Goal: Information Seeking & Learning: Learn about a topic

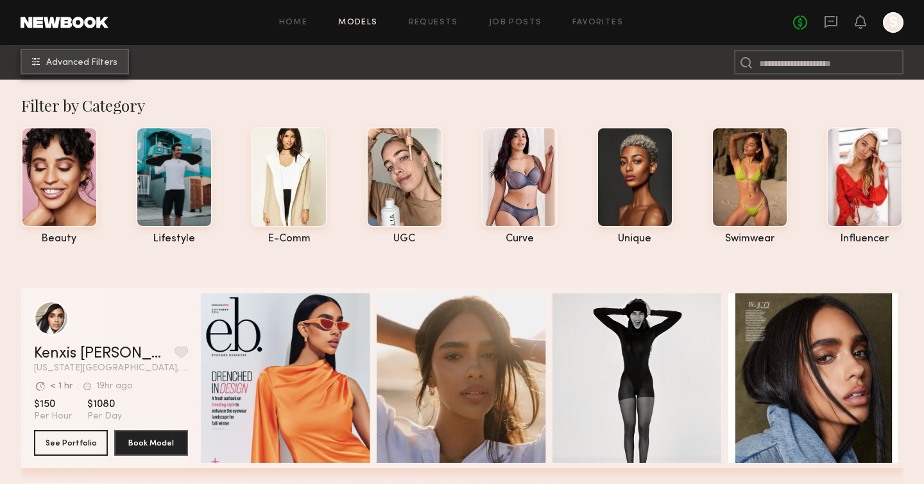
click at [71, 54] on button "Advanced Filters" at bounding box center [75, 62] width 108 height 26
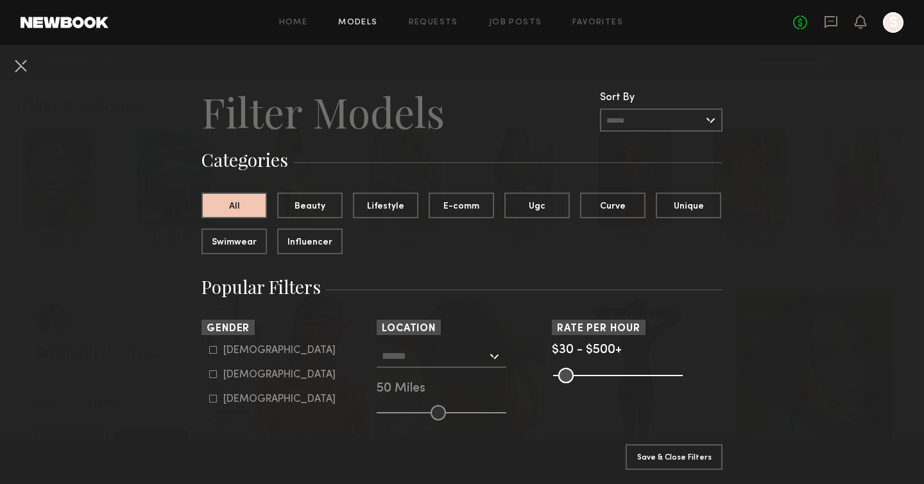
click at [503, 360] on div at bounding box center [442, 356] width 130 height 23
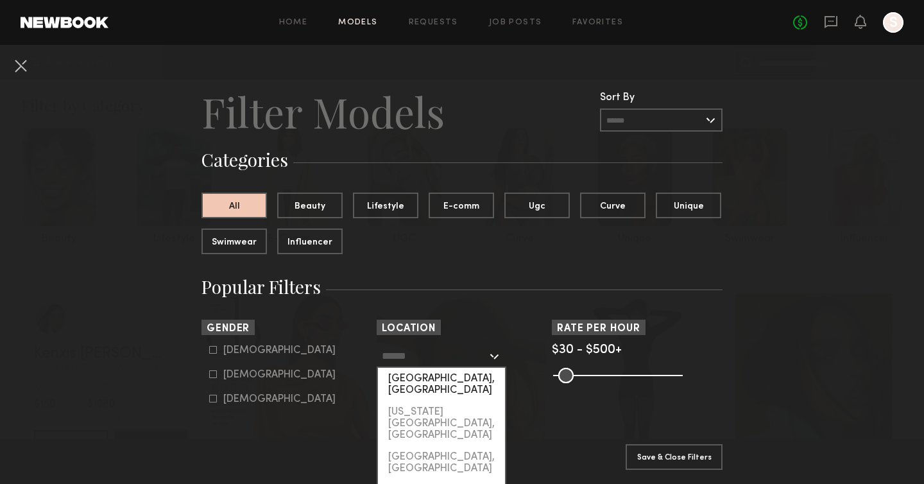
click at [446, 378] on div "[GEOGRAPHIC_DATA], [GEOGRAPHIC_DATA]" at bounding box center [441, 384] width 127 height 33
type input "**********"
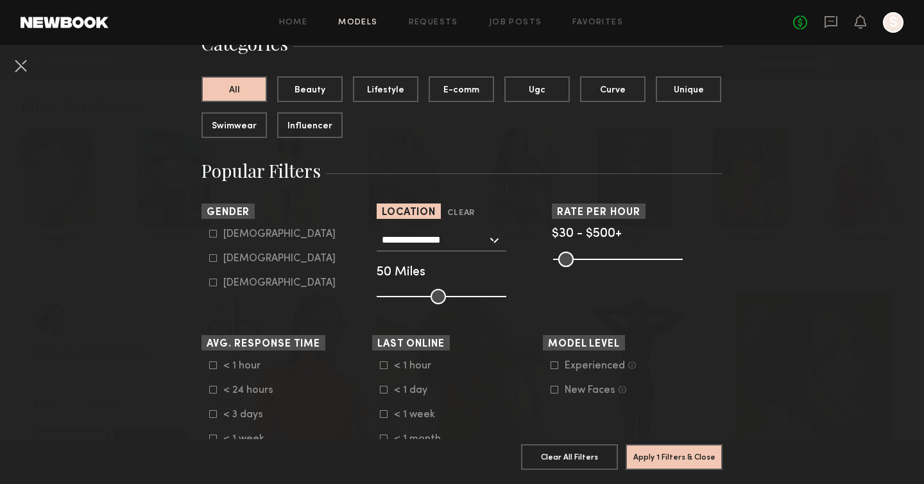
scroll to position [116, 0]
click at [230, 262] on div "Female" at bounding box center [279, 259] width 112 height 8
type input "**"
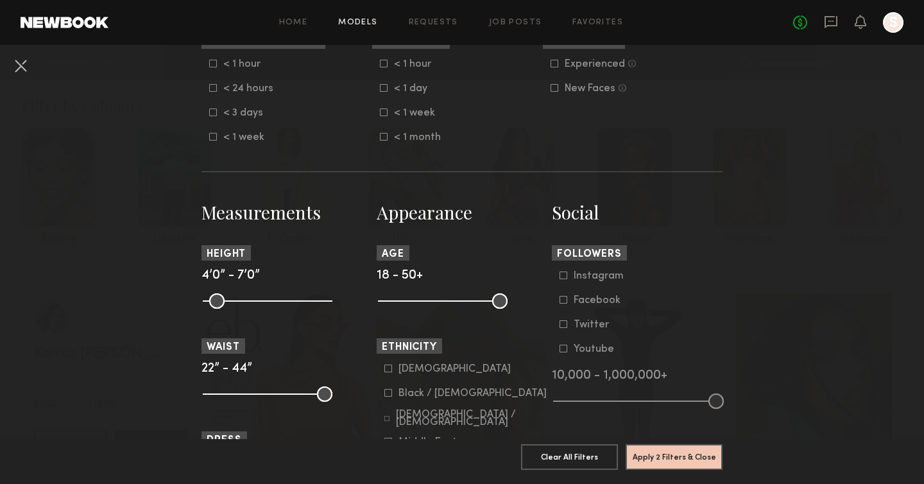
scroll to position [588, 0]
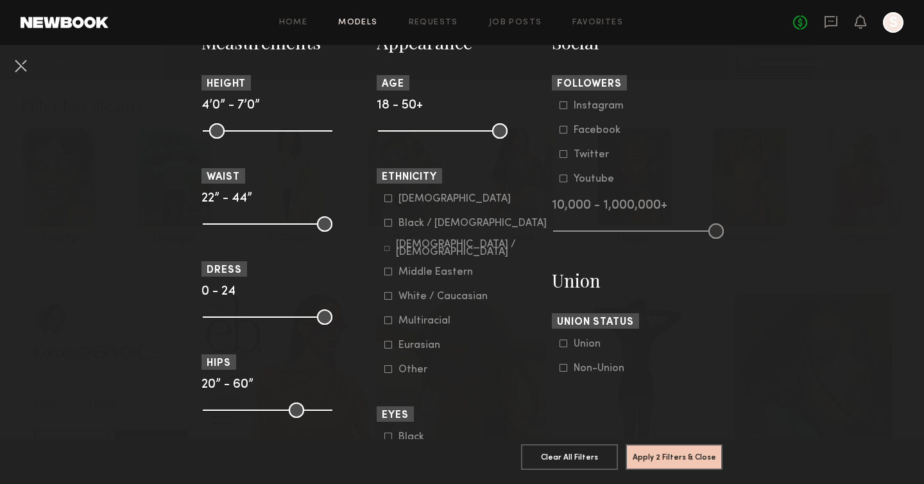
drag, startPoint x: 398, startPoint y: 133, endPoint x: 446, endPoint y: 133, distance: 47.5
click at [446, 133] on common-range-minmax at bounding box center [442, 129] width 130 height 15
drag, startPoint x: 380, startPoint y: 133, endPoint x: 388, endPoint y: 133, distance: 8.3
click at [388, 133] on input "range" at bounding box center [443, 130] width 130 height 15
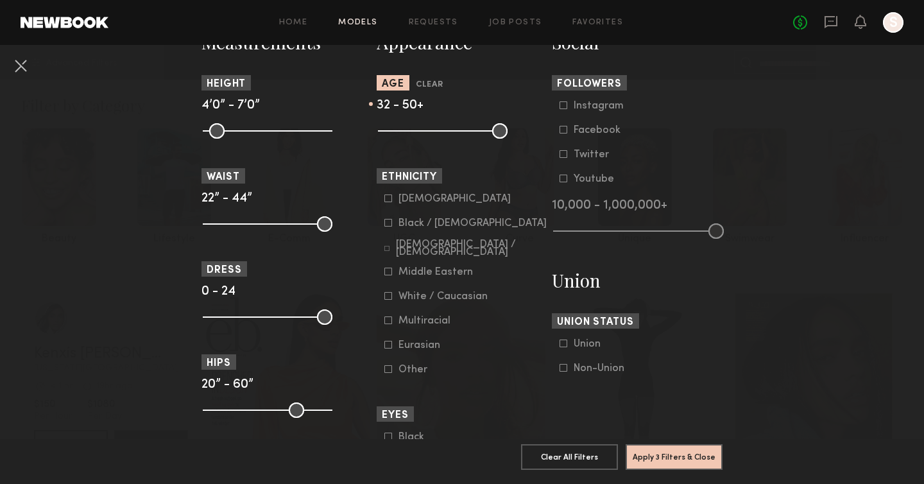
drag, startPoint x: 388, startPoint y: 133, endPoint x: 437, endPoint y: 133, distance: 48.2
click at [437, 133] on input "range" at bounding box center [443, 130] width 130 height 15
drag, startPoint x: 430, startPoint y: 135, endPoint x: 443, endPoint y: 137, distance: 13.0
type input "**"
click at [443, 137] on input "range" at bounding box center [443, 130] width 130 height 15
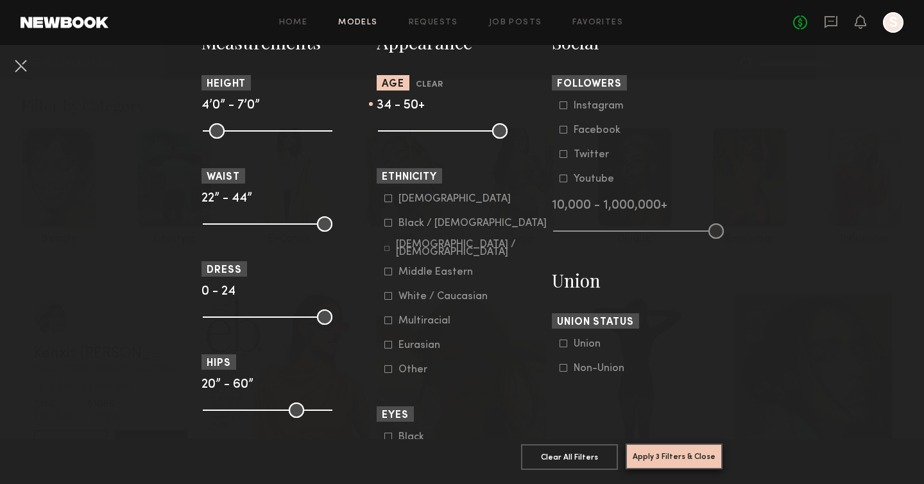
click at [663, 460] on button "Apply 3 Filters & Close" at bounding box center [674, 457] width 97 height 26
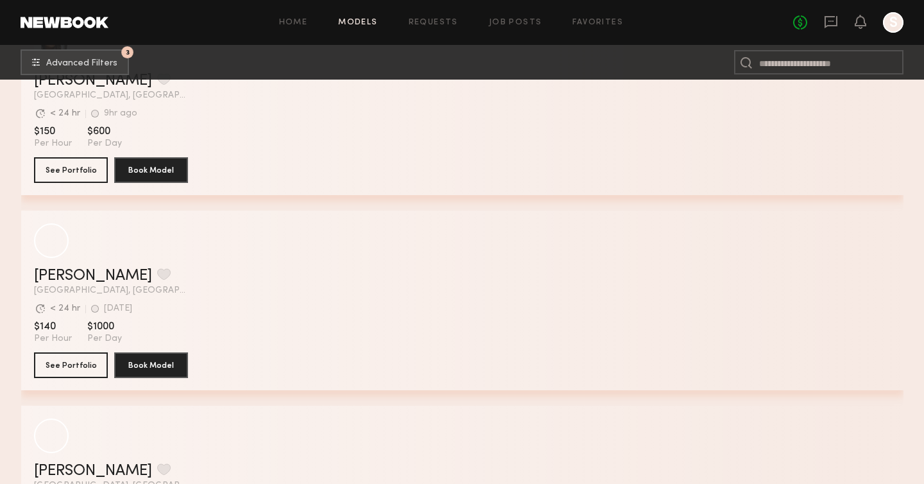
scroll to position [14456, 0]
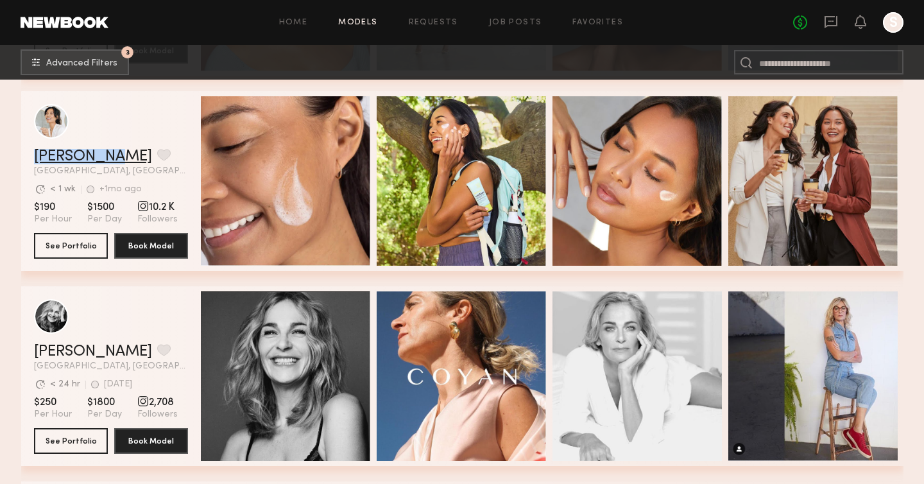
click at [81, 164] on link "[PERSON_NAME]" at bounding box center [93, 156] width 118 height 15
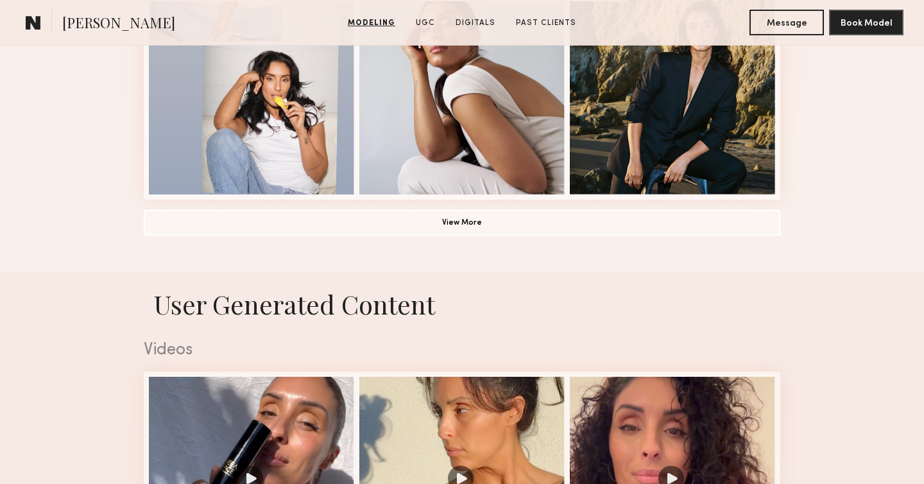
scroll to position [1027, 0]
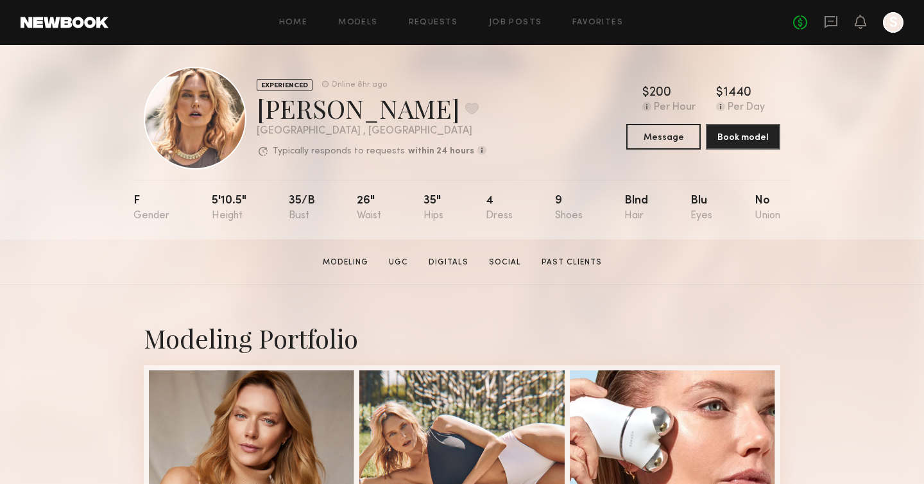
scroll to position [10, 0]
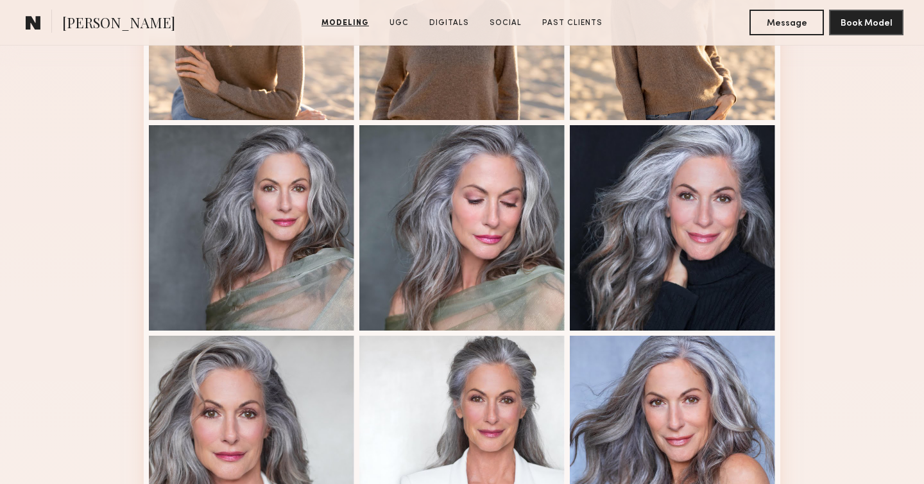
scroll to position [768, 0]
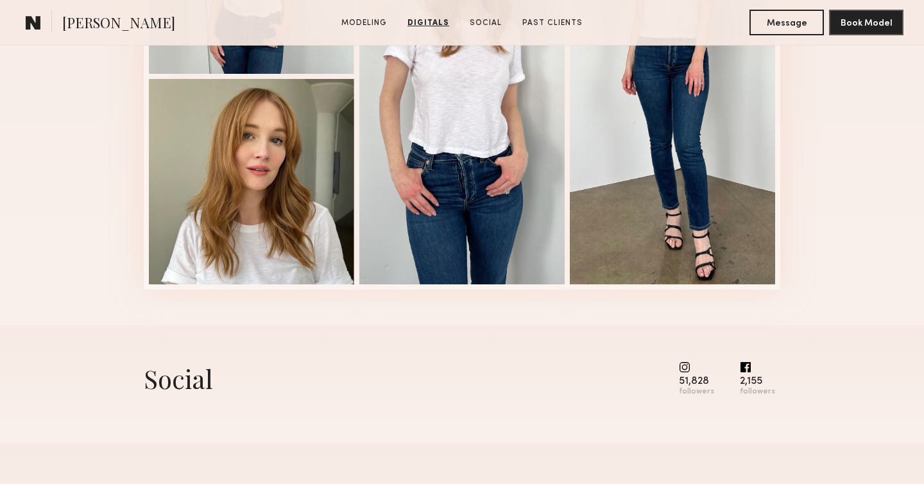
scroll to position [1538, 0]
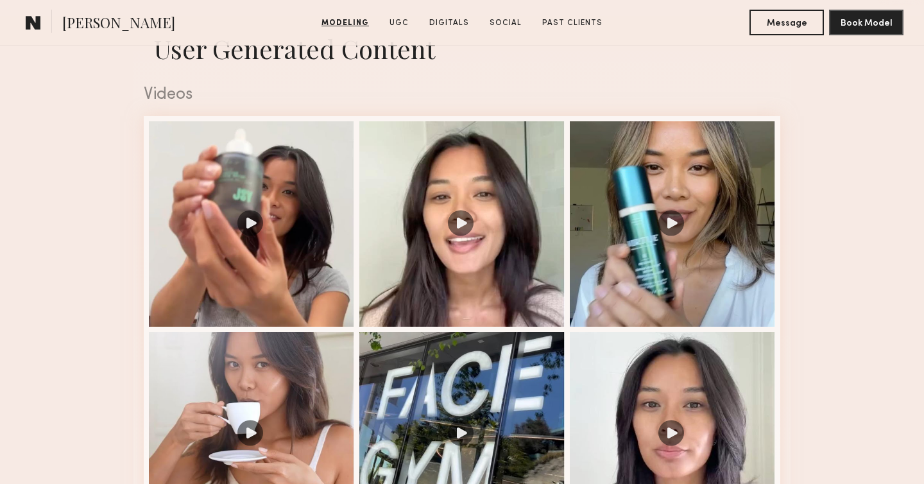
scroll to position [1371, 0]
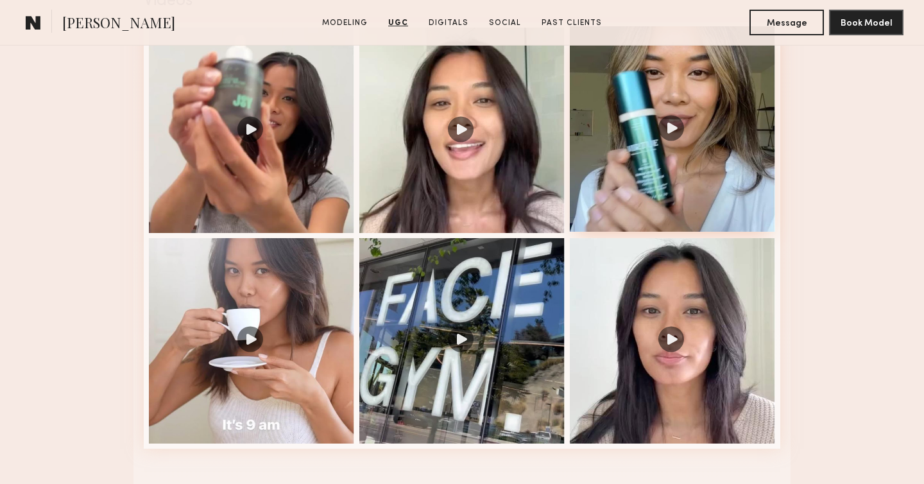
click at [704, 111] on div at bounding box center [672, 128] width 205 height 205
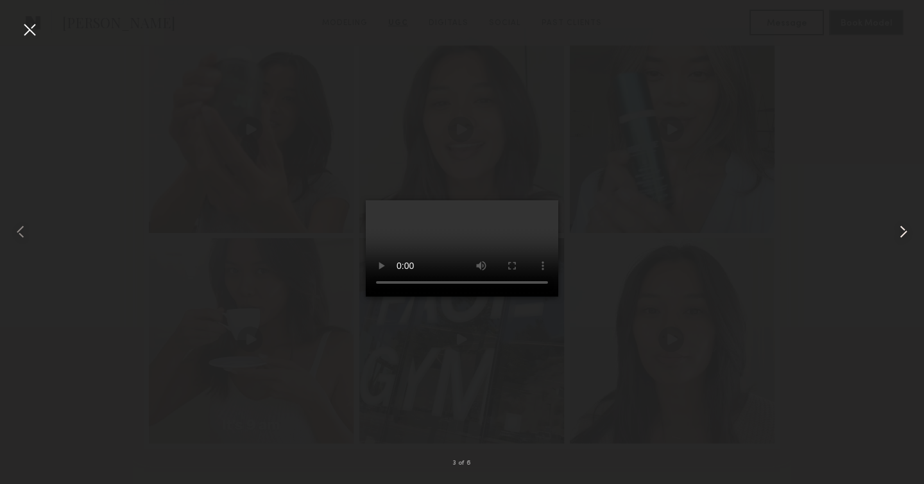
click at [904, 232] on common-icon at bounding box center [904, 231] width 21 height 21
click at [21, 225] on common-icon at bounding box center [20, 231] width 21 height 21
click at [26, 22] on div at bounding box center [29, 29] width 21 height 21
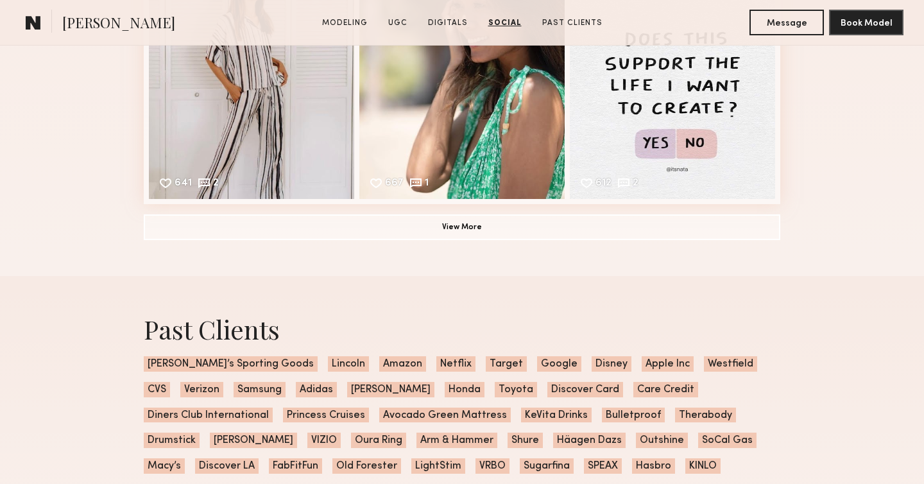
scroll to position [2763, 0]
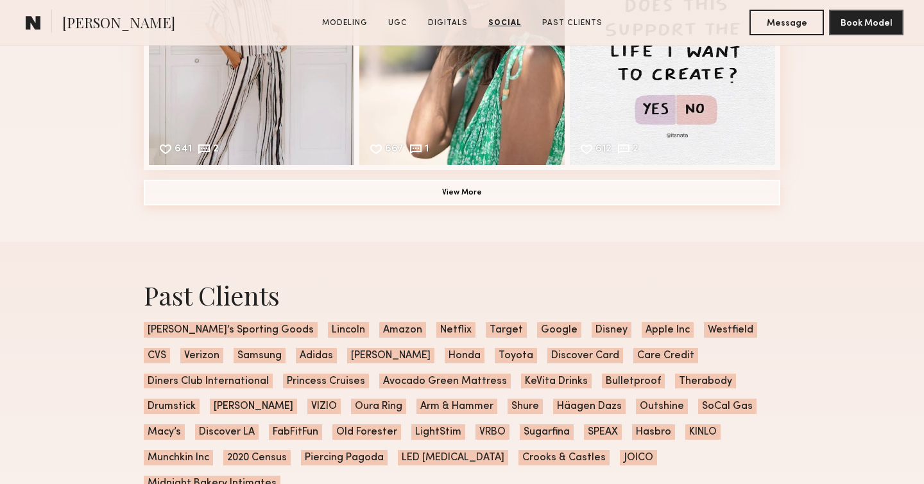
click at [522, 195] on button "View More" at bounding box center [462, 193] width 637 height 26
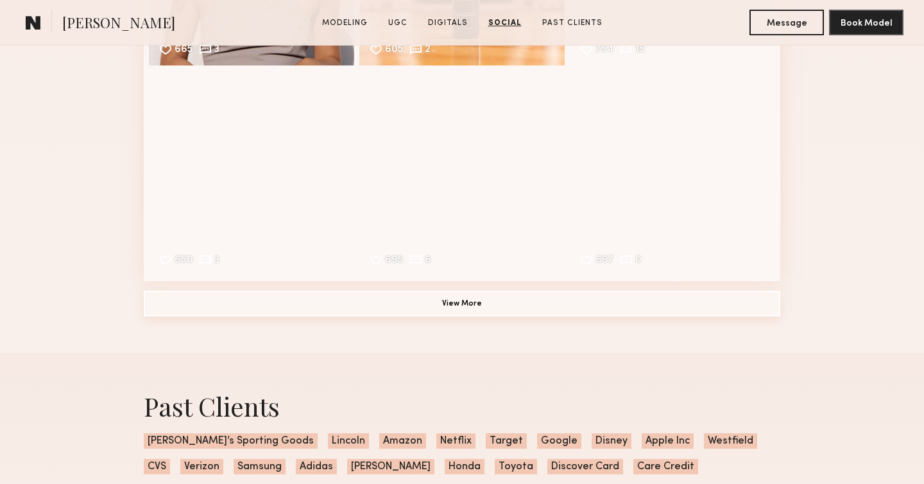
scroll to position [3072, 0]
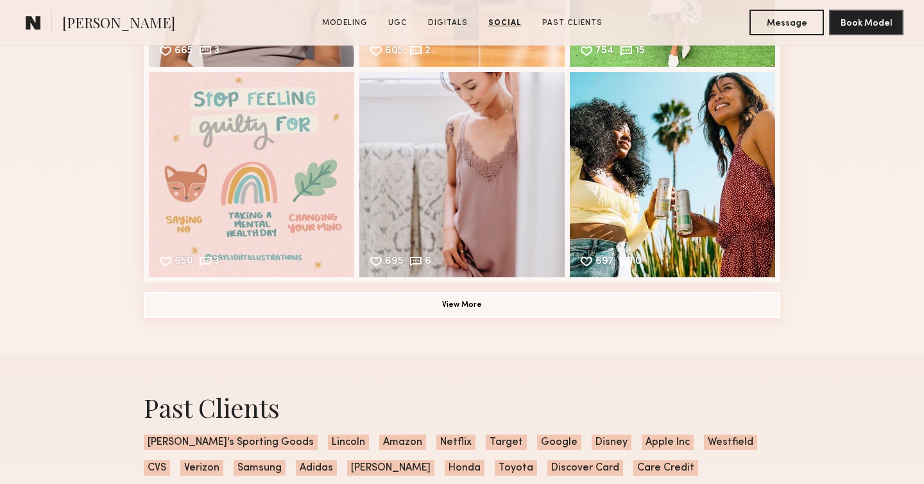
click at [503, 303] on button "View More" at bounding box center [462, 305] width 637 height 26
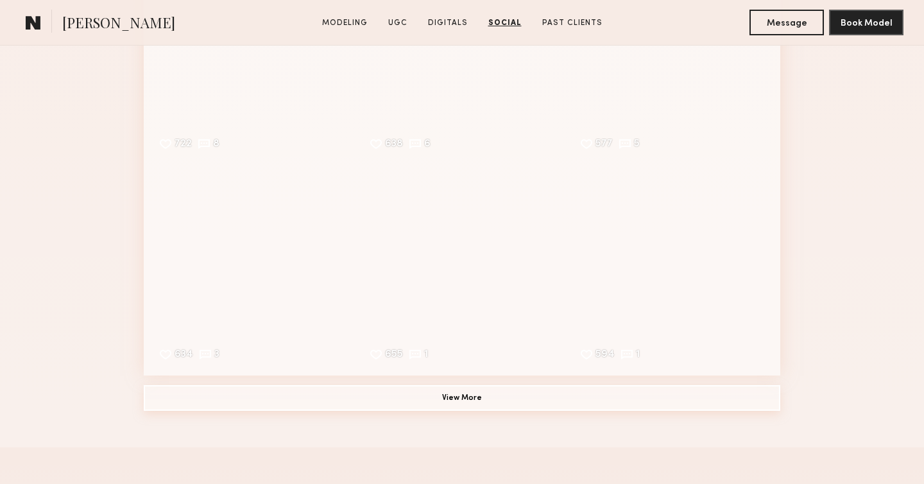
scroll to position [3547, 0]
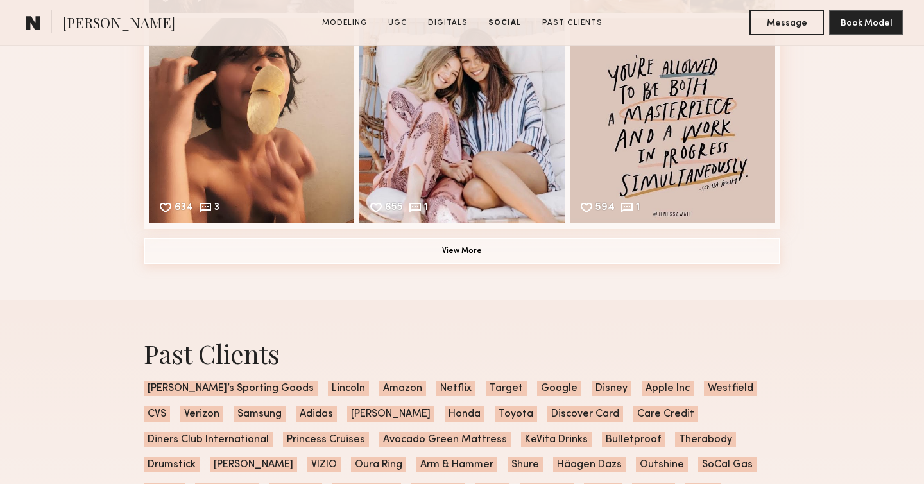
click at [479, 245] on button "View More" at bounding box center [462, 251] width 637 height 26
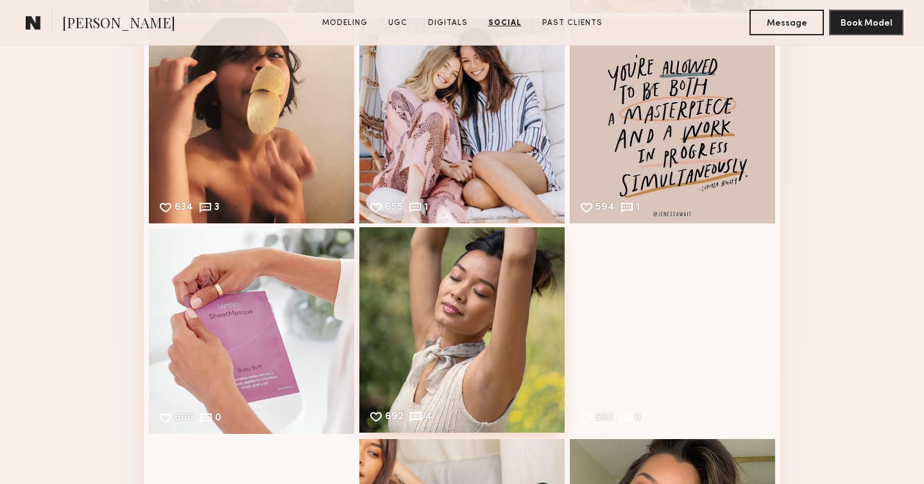
scroll to position [3820, 0]
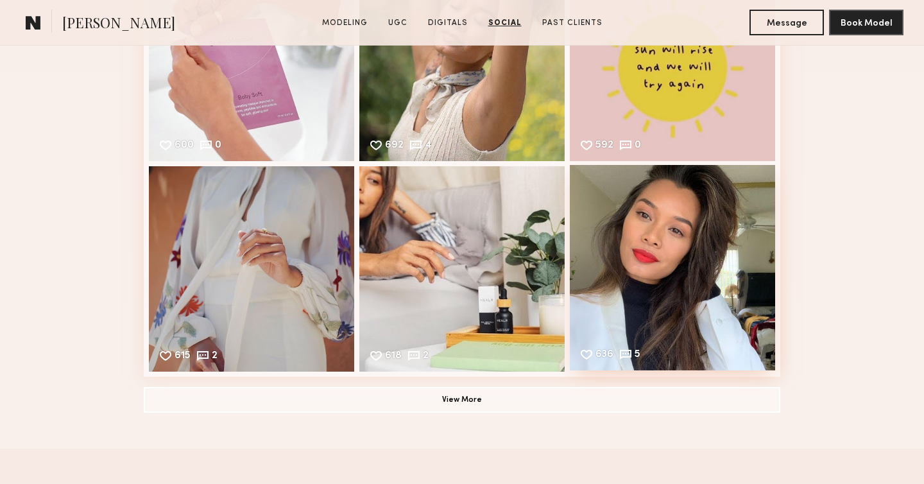
click at [695, 262] on div "636 5 Likes & comments displayed to show model’s engagement" at bounding box center [672, 267] width 205 height 205
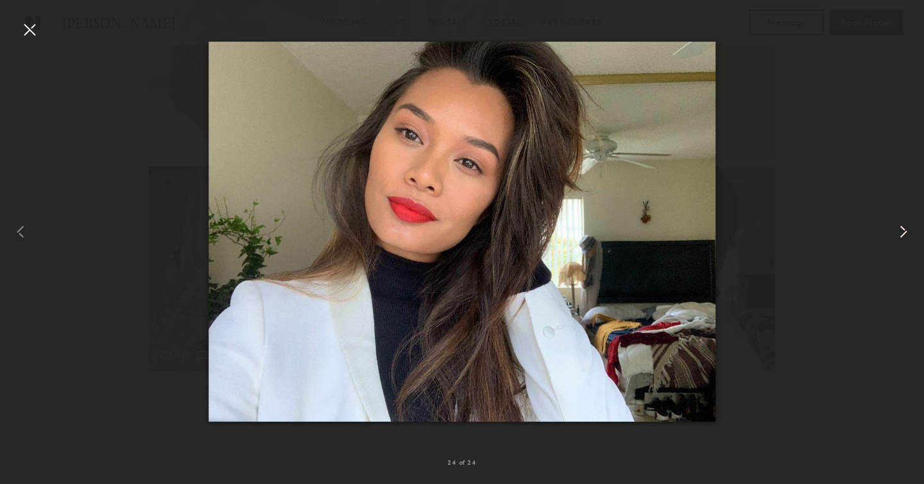
click at [898, 235] on common-icon at bounding box center [904, 231] width 21 height 21
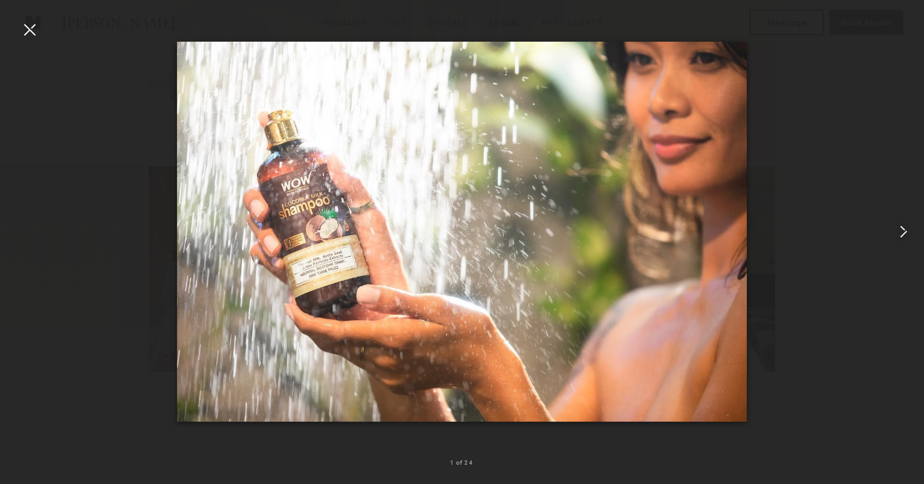
click at [898, 234] on common-icon at bounding box center [904, 231] width 21 height 21
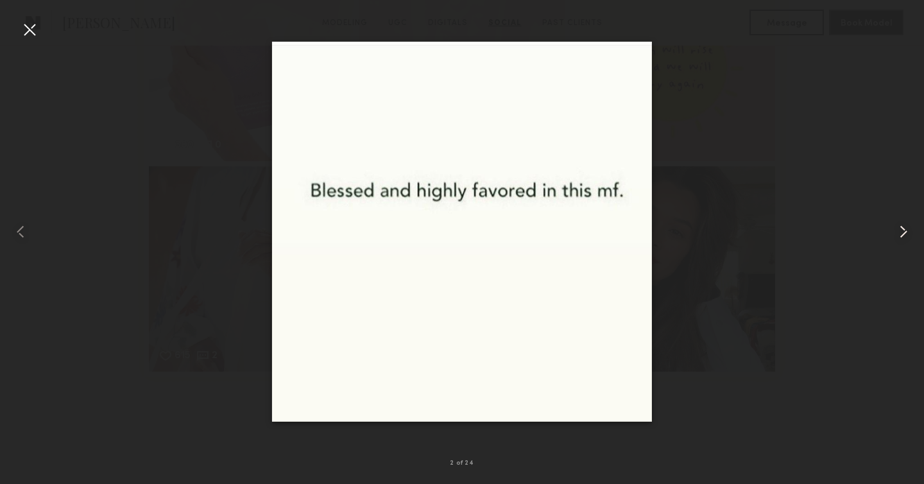
click at [898, 234] on common-icon at bounding box center [904, 231] width 21 height 21
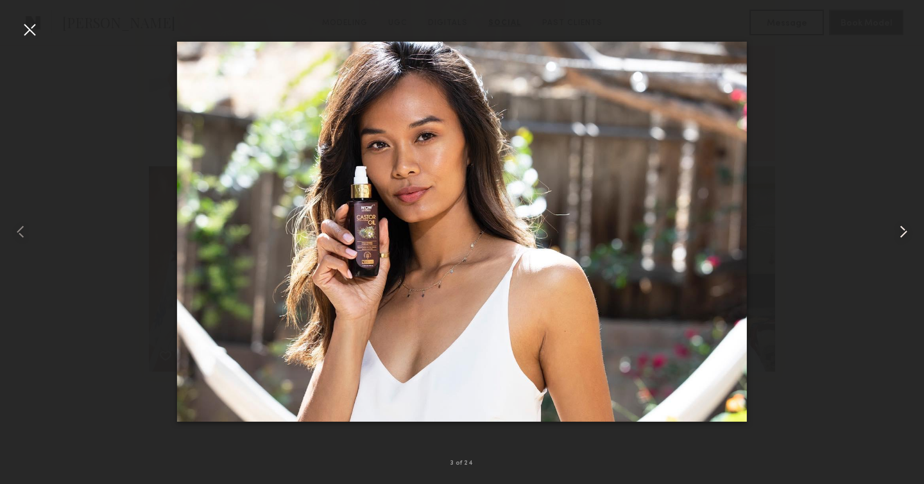
click at [898, 235] on common-icon at bounding box center [904, 231] width 21 height 21
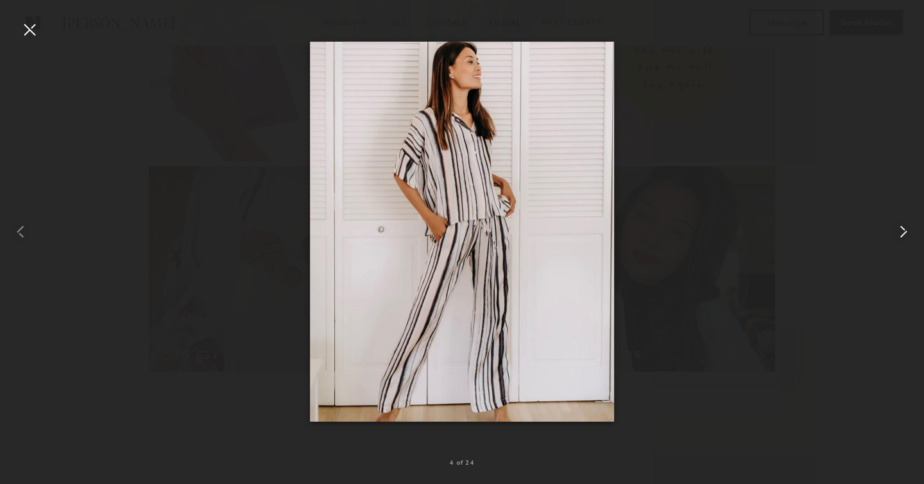
click at [898, 235] on common-icon at bounding box center [904, 231] width 21 height 21
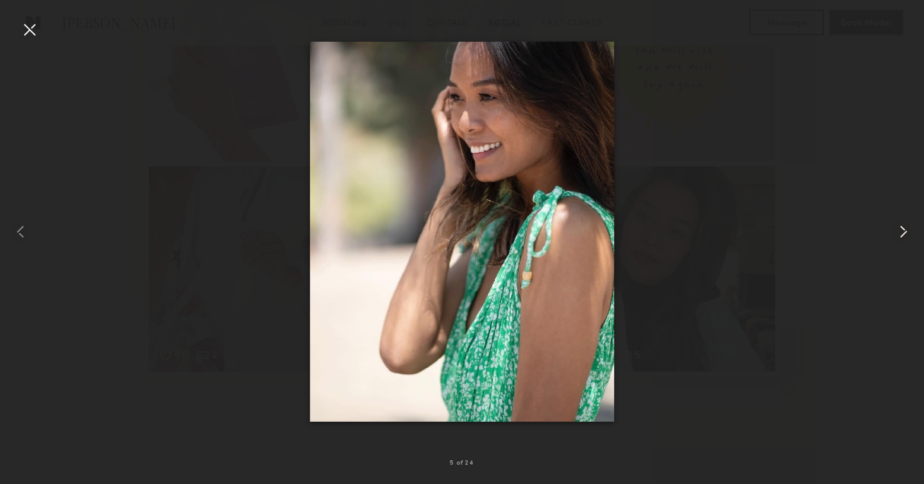
click at [898, 235] on common-icon at bounding box center [904, 231] width 21 height 21
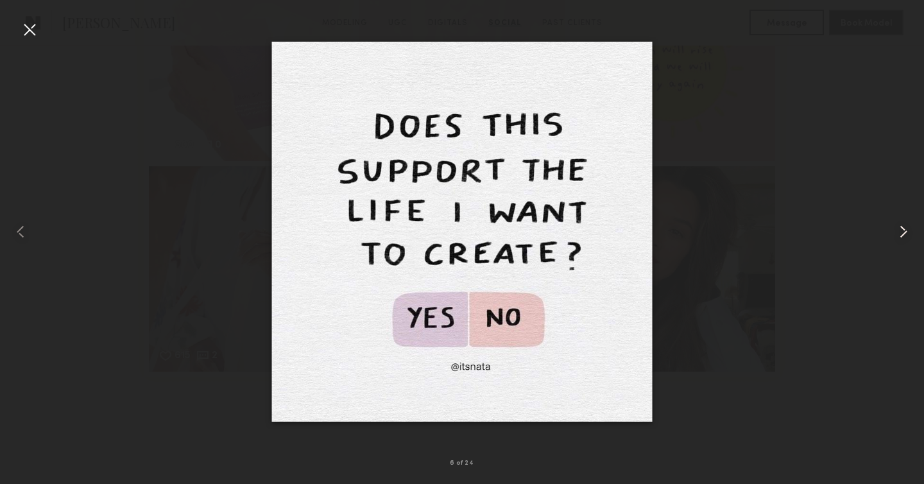
click at [898, 235] on common-icon at bounding box center [904, 231] width 21 height 21
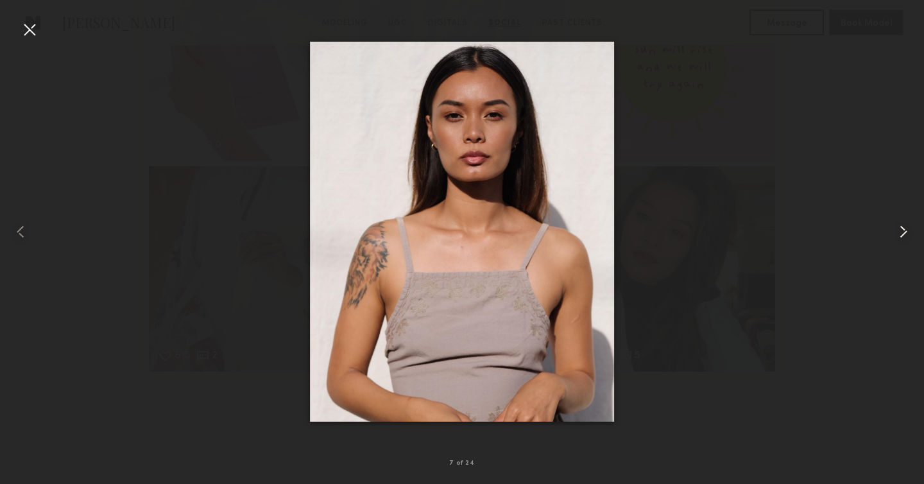
click at [898, 235] on common-icon at bounding box center [904, 231] width 21 height 21
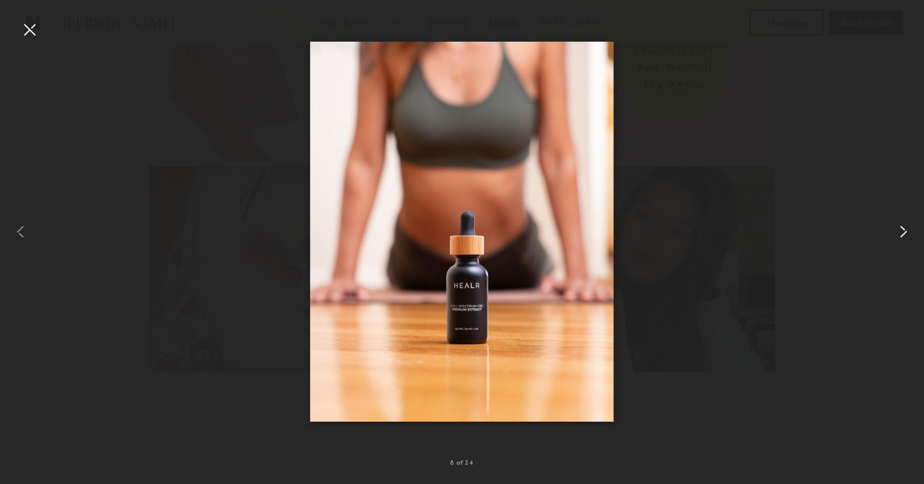
click at [898, 235] on common-icon at bounding box center [904, 231] width 21 height 21
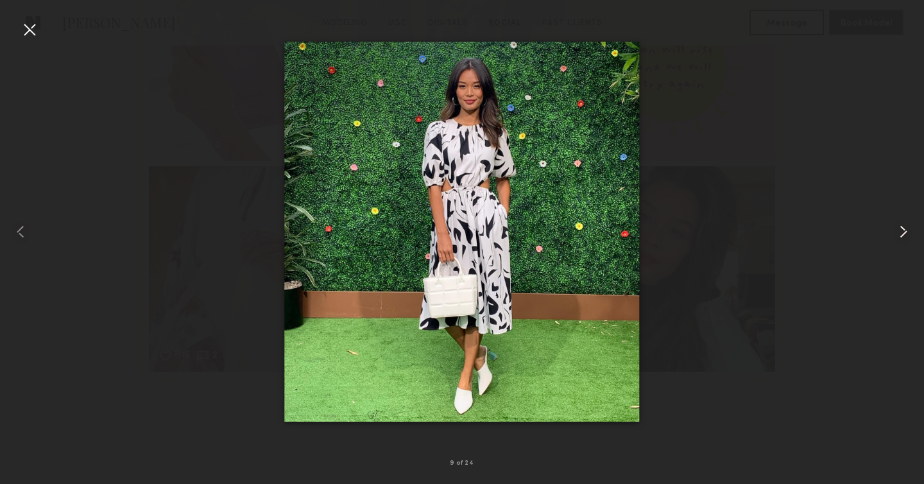
click at [898, 235] on common-icon at bounding box center [904, 231] width 21 height 21
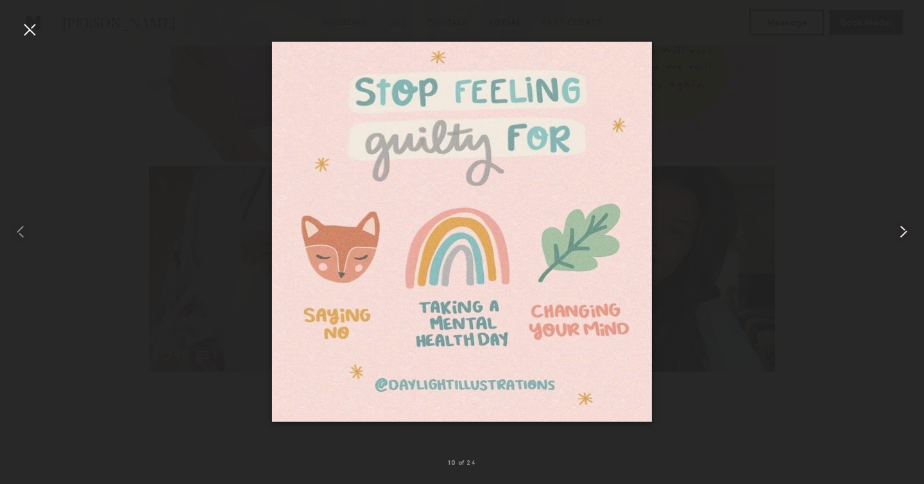
click at [898, 235] on common-icon at bounding box center [904, 231] width 21 height 21
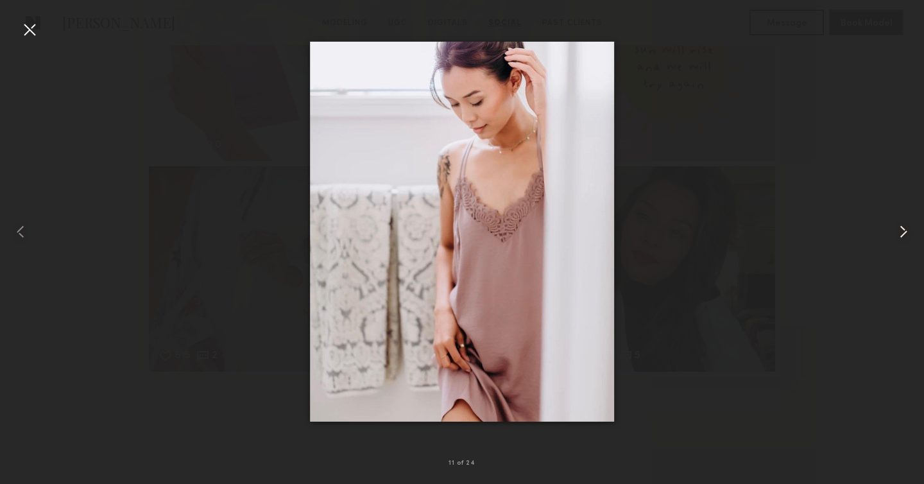
click at [898, 235] on common-icon at bounding box center [904, 231] width 21 height 21
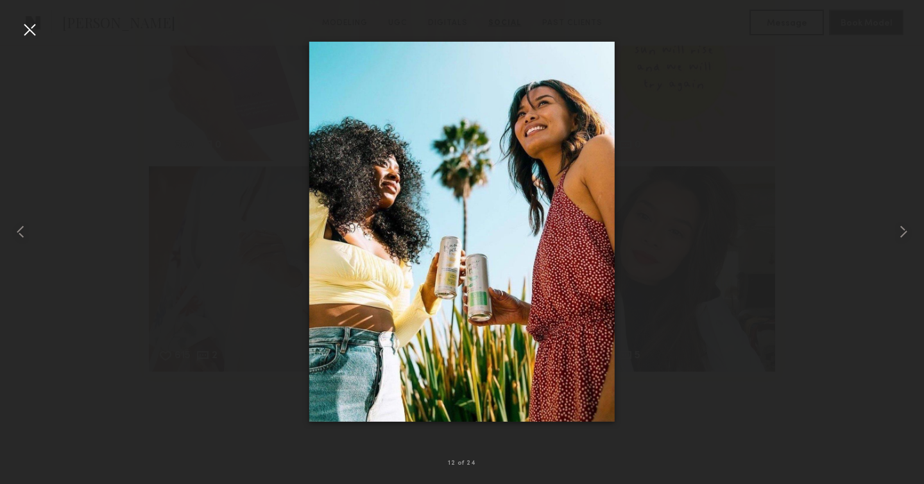
click at [30, 30] on div at bounding box center [29, 29] width 21 height 21
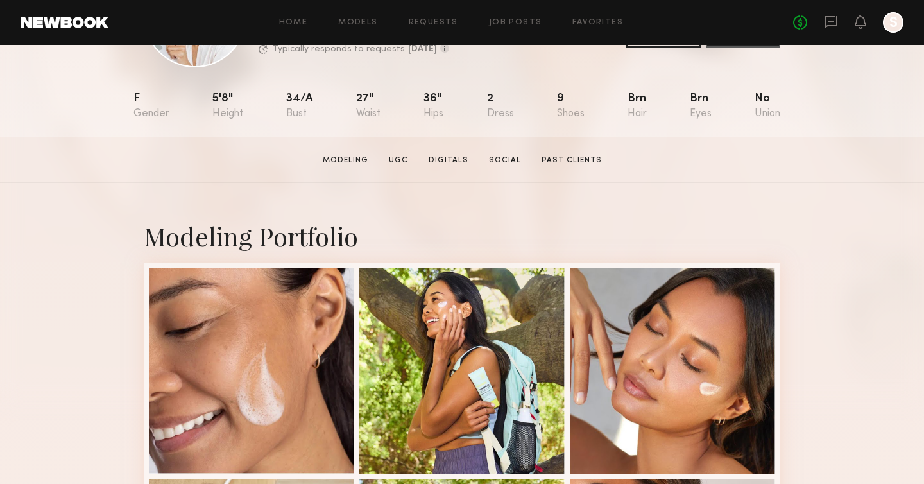
scroll to position [342, 0]
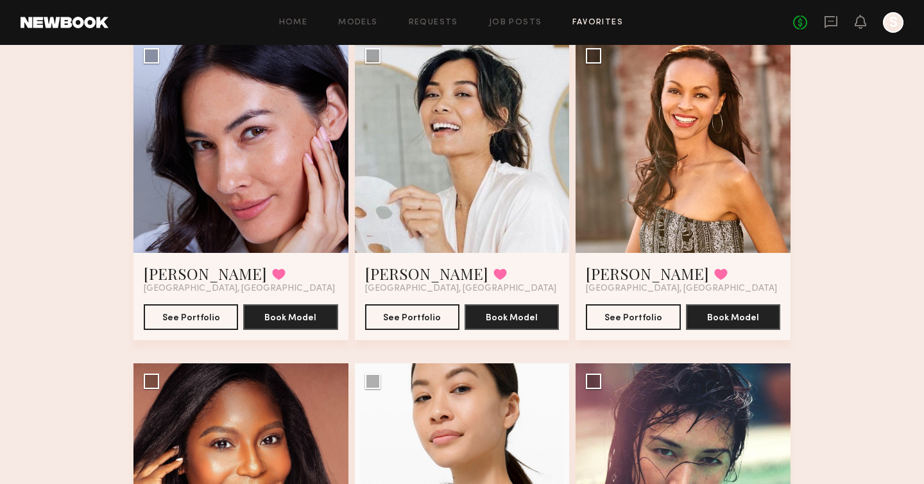
scroll to position [1466, 0]
